Goal: Task Accomplishment & Management: Manage account settings

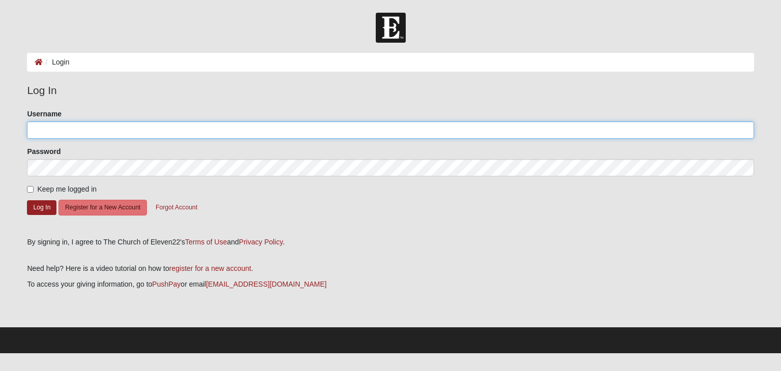
click at [218, 137] on input "Username" at bounding box center [390, 130] width 727 height 17
type input "Elise423"
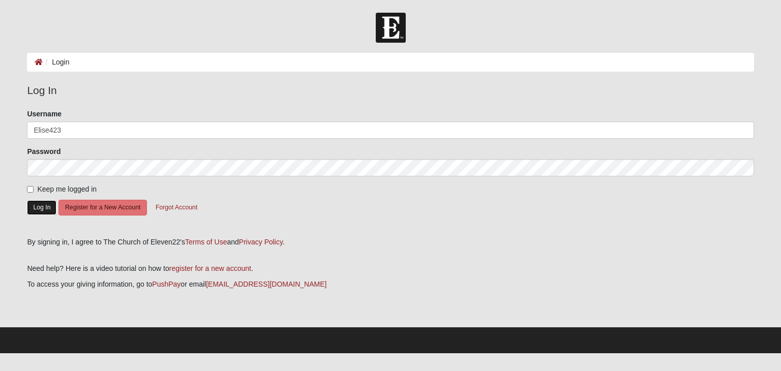
click at [43, 211] on button "Log In" at bounding box center [42, 207] width 30 height 15
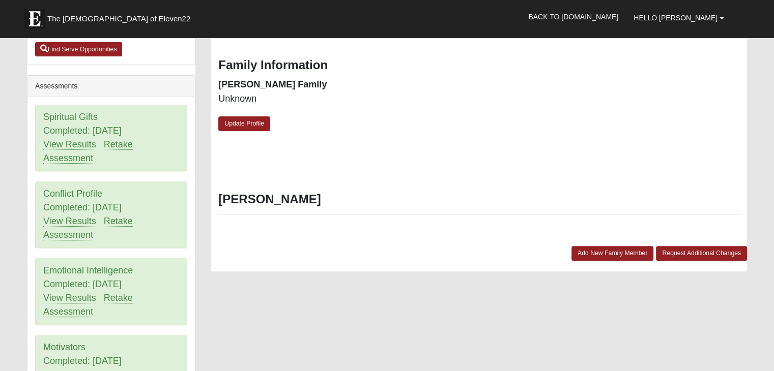
scroll to position [332, 0]
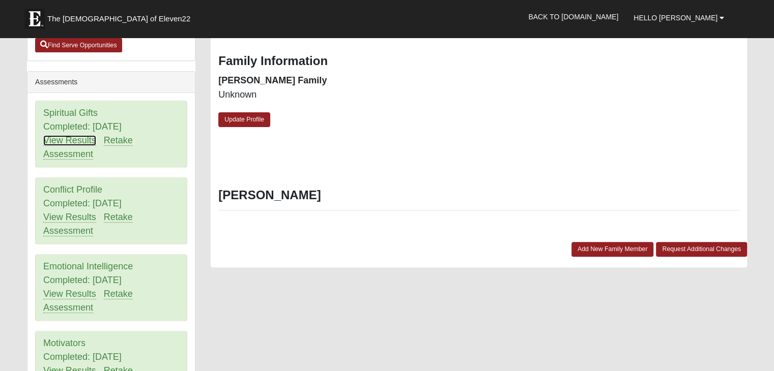
click at [80, 135] on link "View Results" at bounding box center [69, 140] width 53 height 11
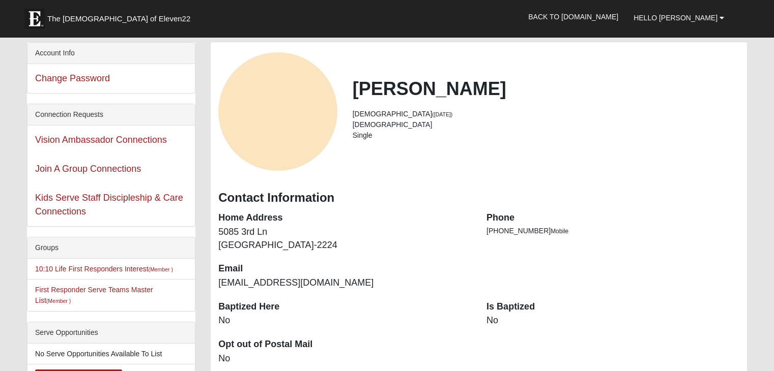
scroll to position [326, 0]
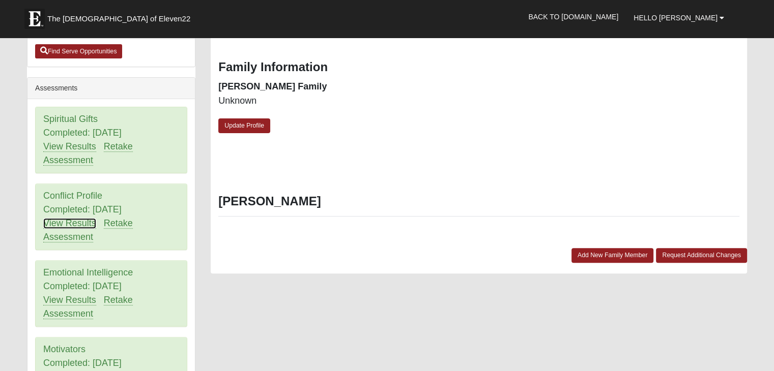
click at [77, 223] on link "View Results" at bounding box center [69, 223] width 53 height 11
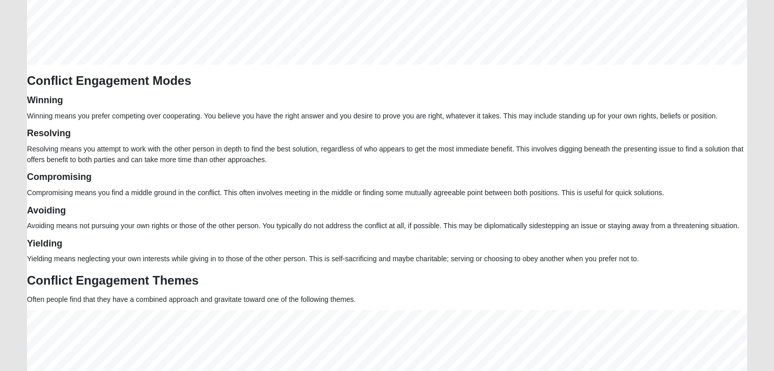
scroll to position [293, 0]
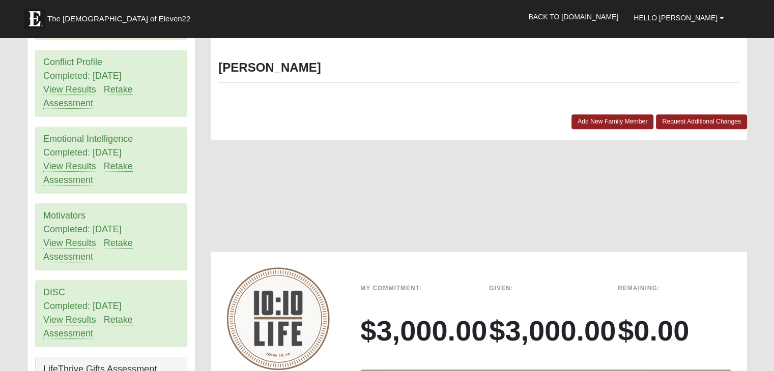
scroll to position [461, 0]
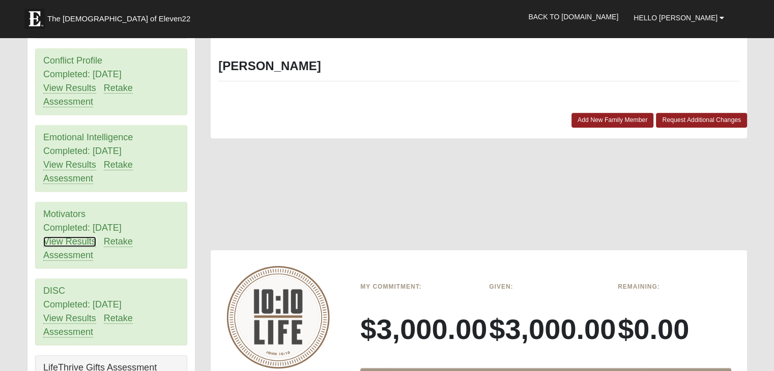
click at [81, 241] on link "View Results" at bounding box center [69, 242] width 53 height 11
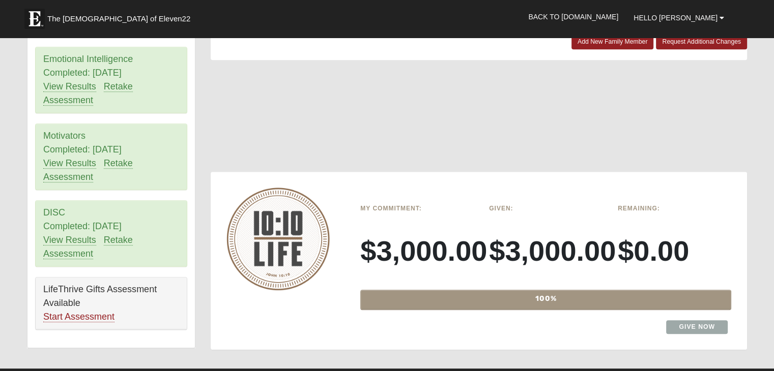
scroll to position [541, 0]
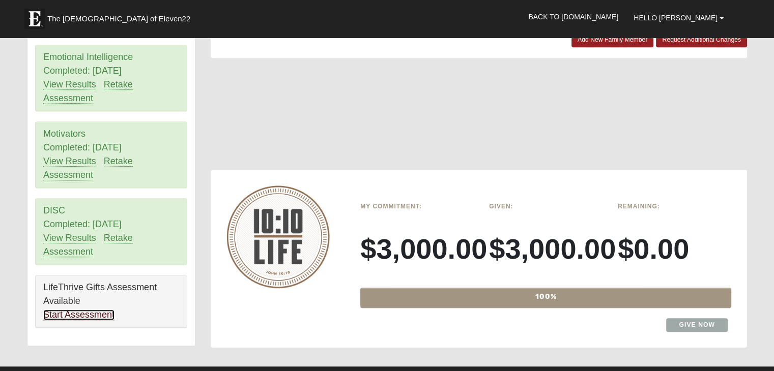
click at [68, 312] on link "Start Assessment" at bounding box center [78, 315] width 71 height 11
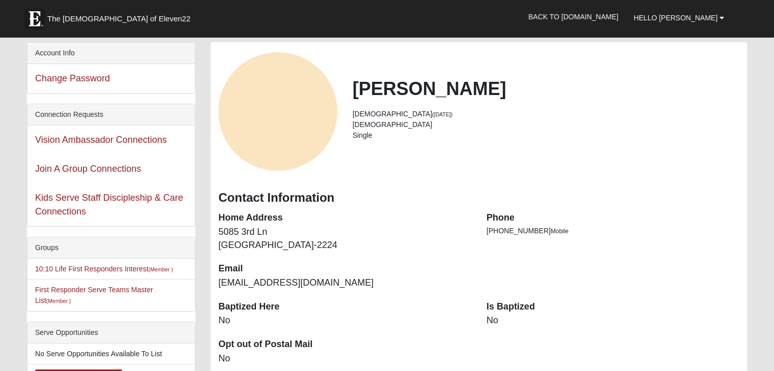
scroll to position [541, 0]
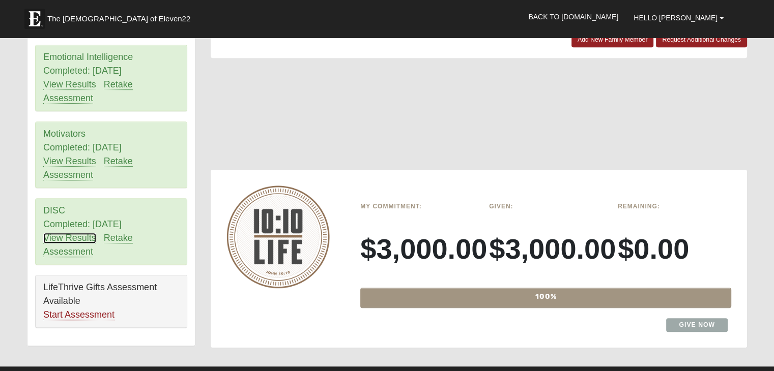
click at [86, 237] on link "View Results" at bounding box center [69, 238] width 53 height 11
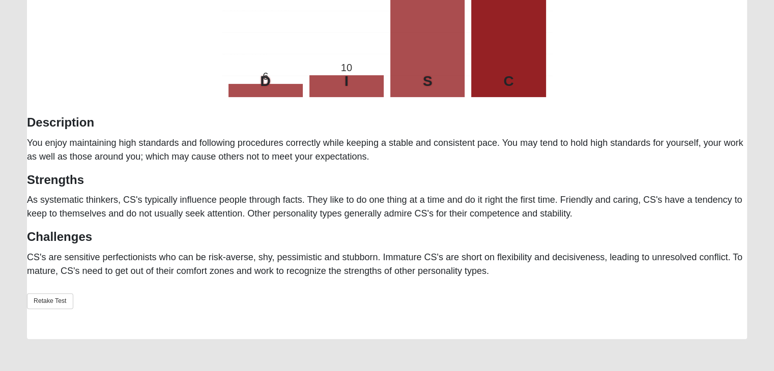
scroll to position [305, 0]
